Goal: Check status: Check status

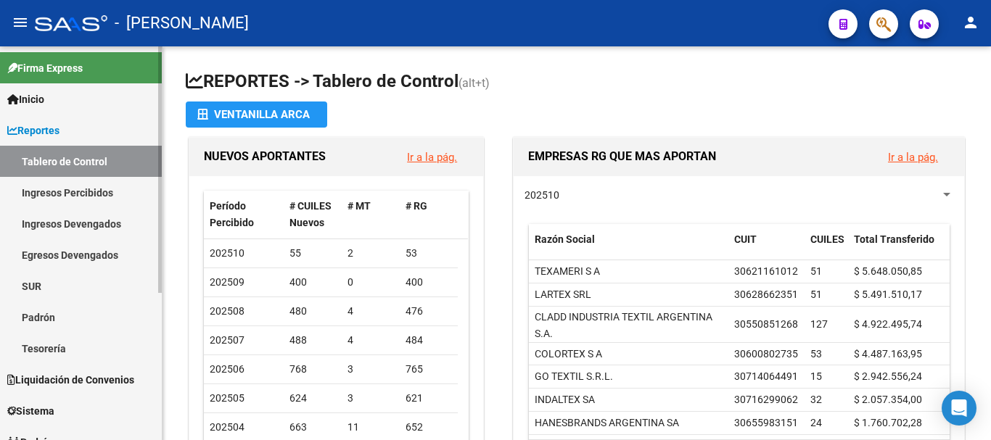
click at [52, 315] on link "Padrón" at bounding box center [81, 317] width 162 height 31
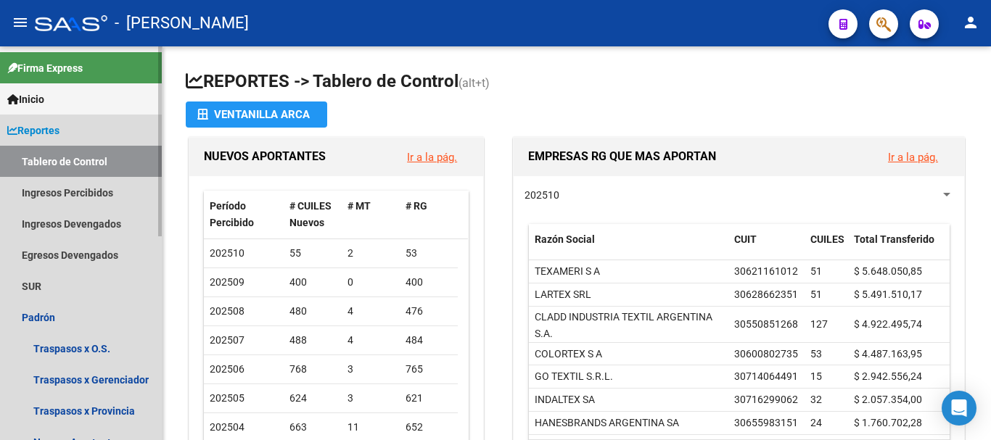
click at [51, 128] on span "Reportes" at bounding box center [33, 131] width 52 height 16
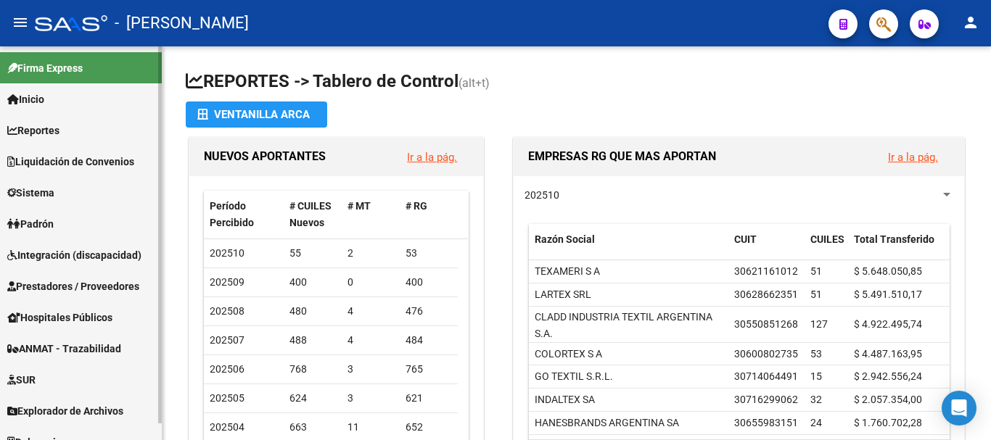
click at [46, 224] on span "Padrón" at bounding box center [30, 224] width 46 height 16
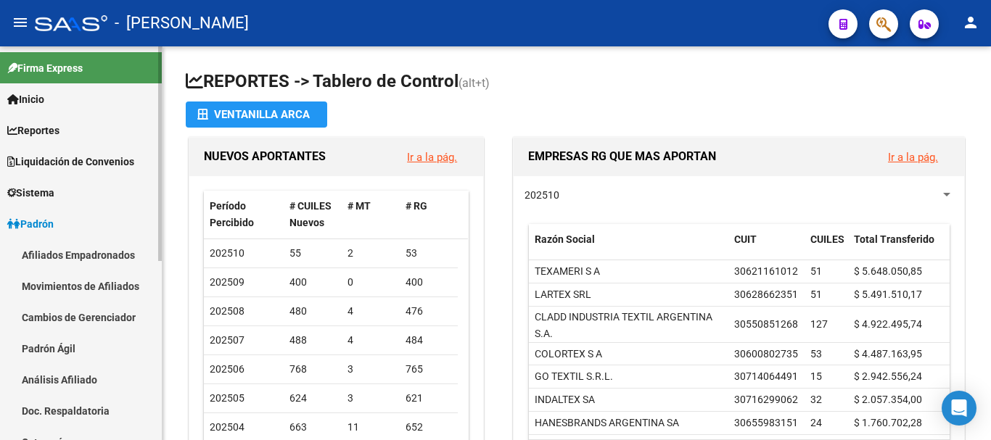
click at [43, 359] on link "Padrón Ágil" at bounding box center [81, 348] width 162 height 31
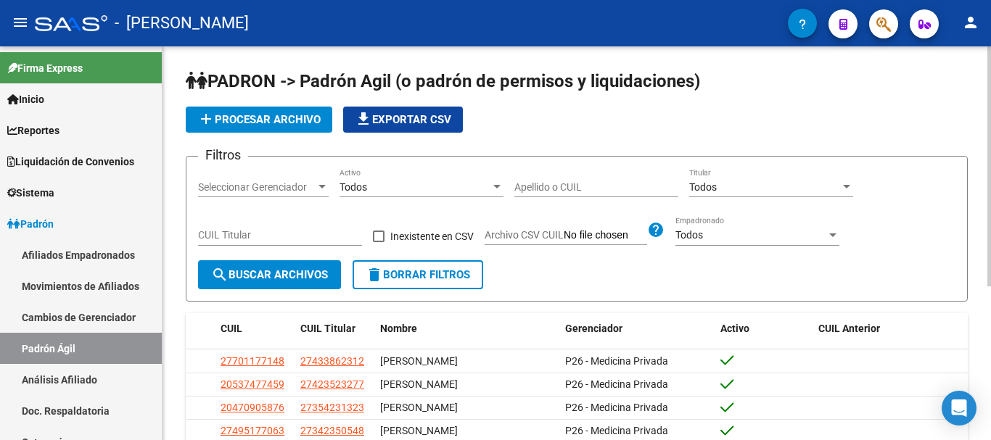
click at [232, 236] on input "CUIL Titular" at bounding box center [280, 235] width 164 height 12
paste input "36-162051"
type input "36-162051"
drag, startPoint x: 274, startPoint y: 234, endPoint x: 169, endPoint y: 228, distance: 105.3
click at [169, 228] on div "PADRON -> Padrón Agil ([PERSON_NAME] de permisos y liquidaciones) add Procesar …" at bounding box center [576, 358] width 828 height 624
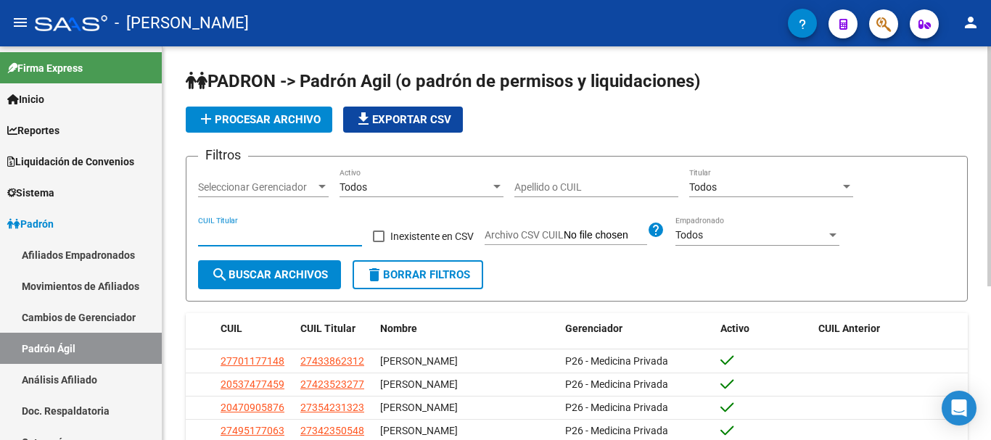
paste input "27-36162051-3"
type input "27-36162051-3"
click at [273, 281] on span "search Buscar Archivos" at bounding box center [269, 274] width 117 height 13
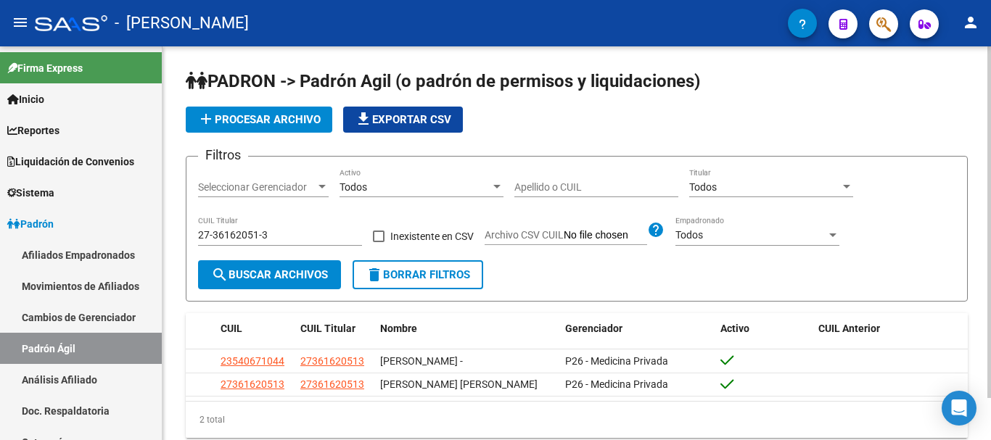
click at [407, 277] on span "delete Borrar Filtros" at bounding box center [417, 274] width 104 height 13
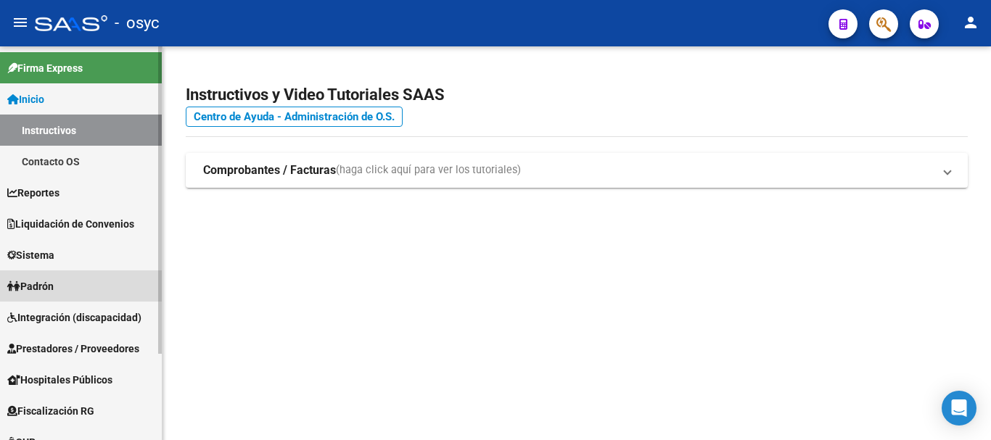
click at [54, 292] on span "Padrón" at bounding box center [30, 286] width 46 height 16
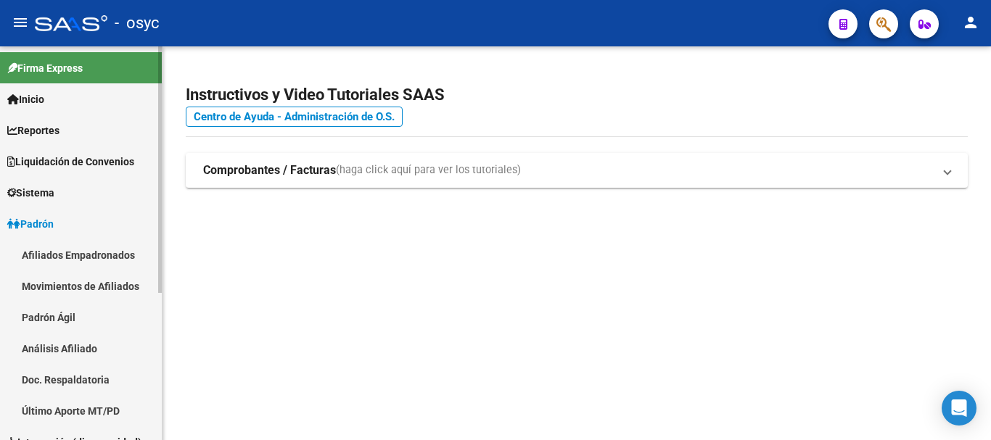
click at [71, 313] on link "Padrón Ágil" at bounding box center [81, 317] width 162 height 31
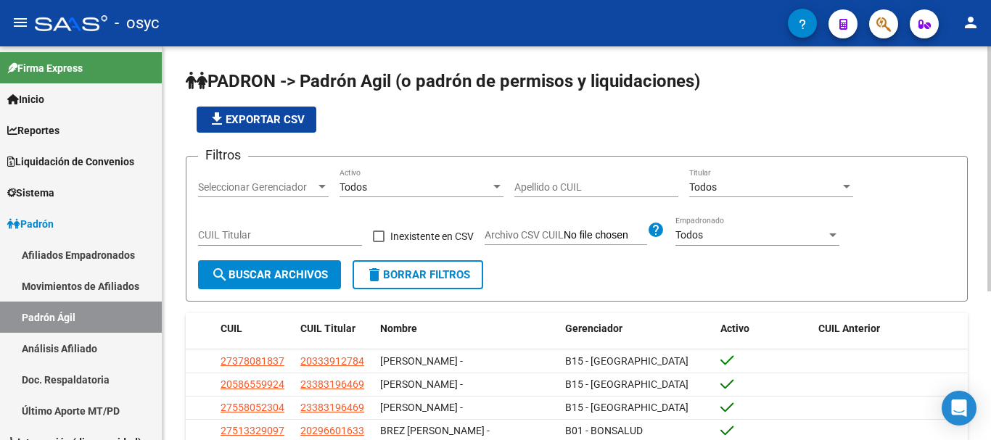
click at [270, 236] on input "CUIL Titular" at bounding box center [280, 235] width 164 height 12
paste input "27-94550427-2"
type input "27-94550427-2"
click at [289, 285] on button "search Buscar Archivos" at bounding box center [269, 274] width 143 height 29
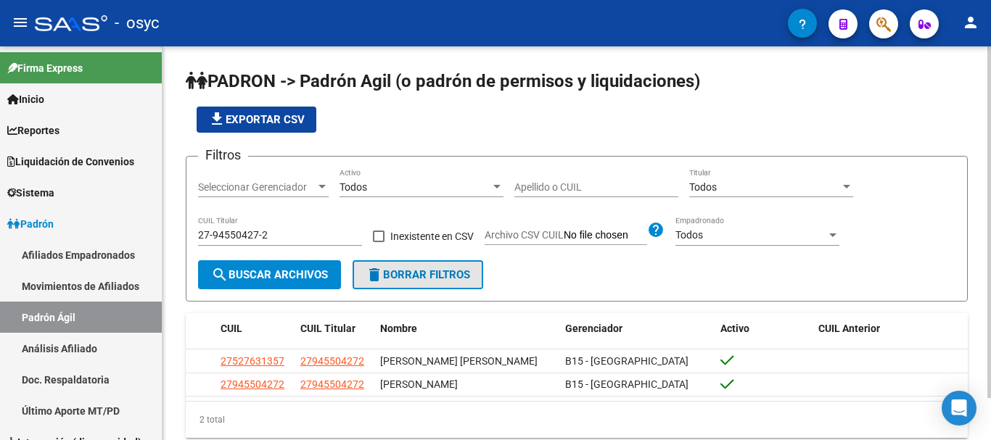
click at [383, 278] on mat-icon "delete" at bounding box center [373, 274] width 17 height 17
